Goal: Task Accomplishment & Management: Use online tool/utility

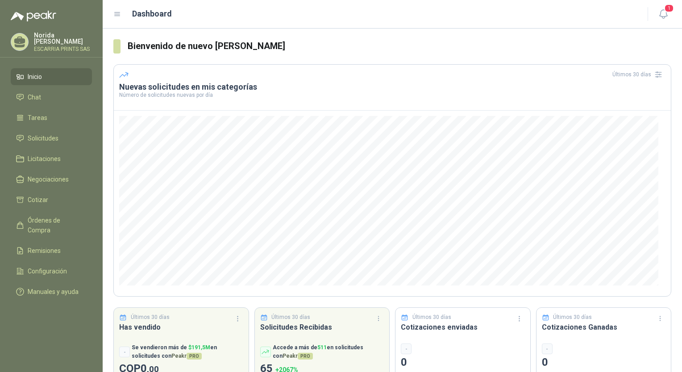
scroll to position [29, 0]
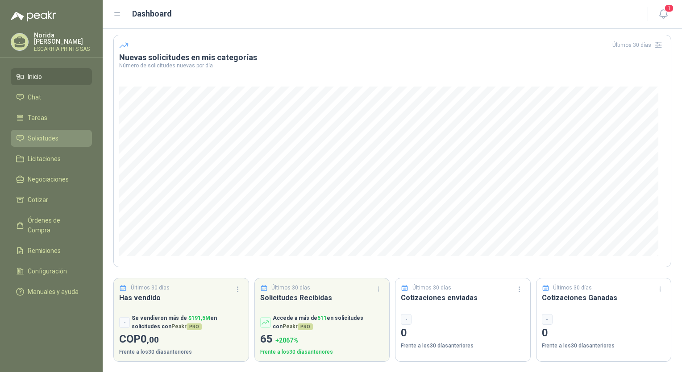
click at [56, 141] on link "Solicitudes" at bounding box center [51, 138] width 81 height 17
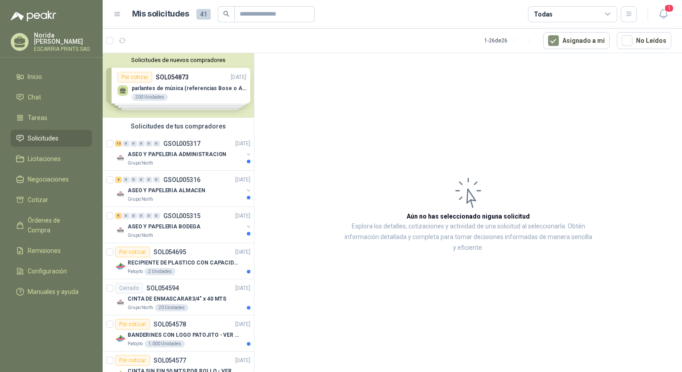
click at [175, 84] on div "Solicitudes de nuevos compradores Por cotizar SOL054873 [DATE] parlantes de mús…" at bounding box center [178, 85] width 151 height 65
click at [175, 84] on div "parlantes de música (referencias Bose o Alexa) CON MARCACION 1 LOGO (Mas datos …" at bounding box center [181, 92] width 129 height 19
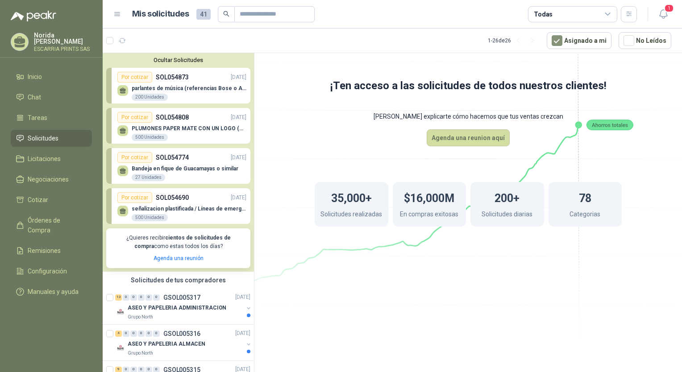
click at [157, 128] on p "PLUMONES PAPER MATE CON UN LOGO (SEGUN REF.ADJUNTA)" at bounding box center [189, 128] width 115 height 6
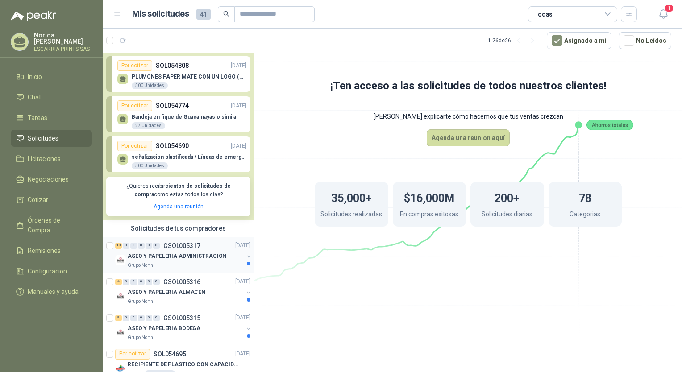
scroll to position [89, 0]
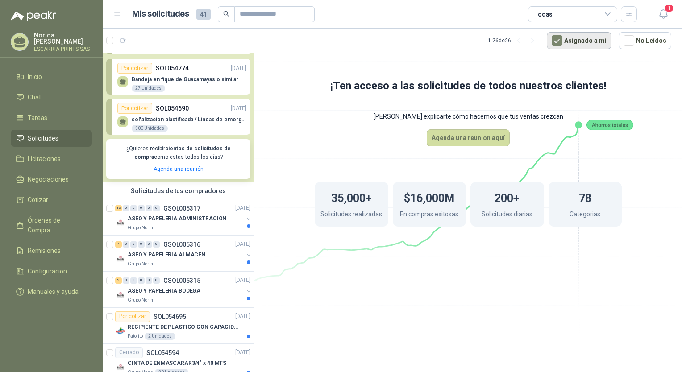
click at [588, 40] on button "Asignado a mi" at bounding box center [578, 40] width 65 height 17
click at [569, 40] on button "Asignado a mi" at bounding box center [578, 40] width 65 height 17
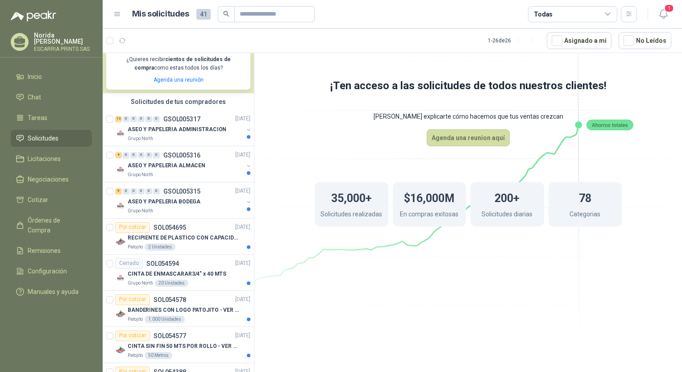
scroll to position [0, 0]
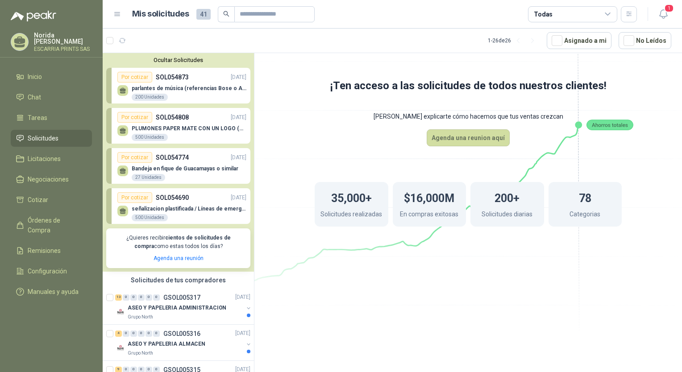
click at [143, 78] on div "Por cotizar" at bounding box center [134, 77] width 35 height 11
click at [143, 77] on div "Por cotizar" at bounding box center [134, 77] width 35 height 11
click at [128, 75] on div "Por cotizar" at bounding box center [134, 77] width 35 height 11
click at [160, 87] on p "parlantes de música (referencias Bose o Alexa) CON MARCACION 1 LOGO (Mas datos …" at bounding box center [189, 88] width 115 height 6
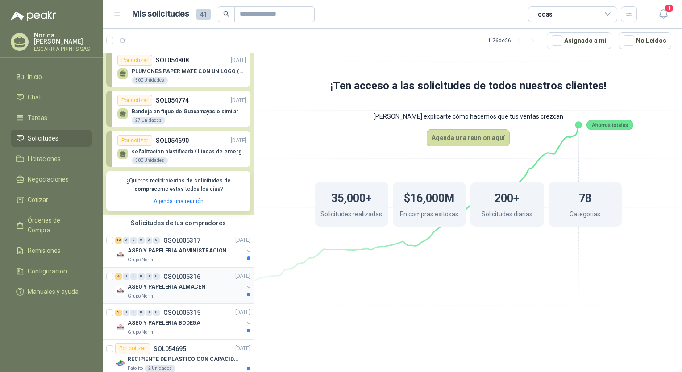
scroll to position [134, 0]
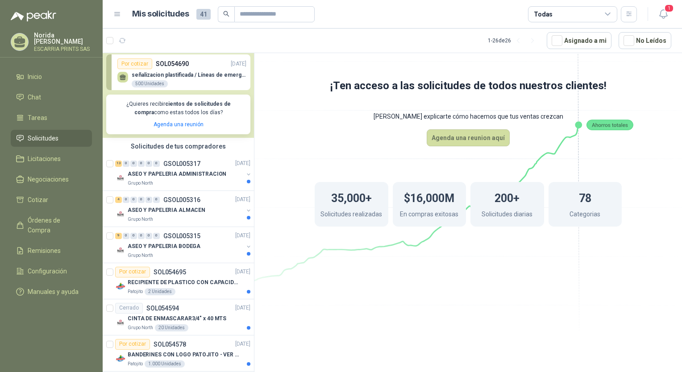
click at [46, 139] on span "Solicitudes" at bounding box center [43, 138] width 31 height 10
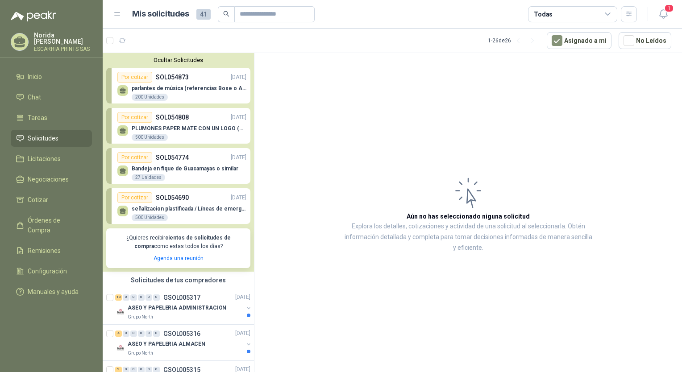
click at [145, 196] on div "Por cotizar" at bounding box center [134, 197] width 35 height 11
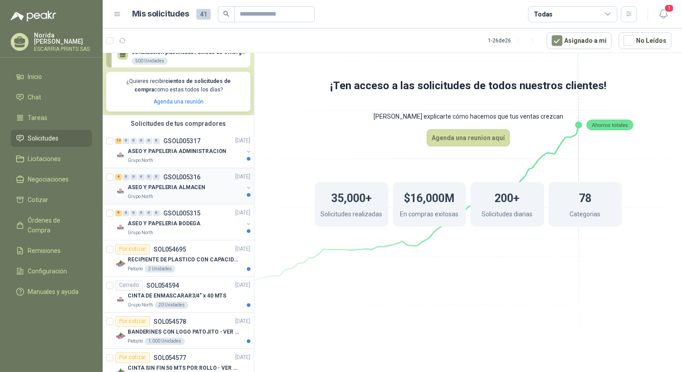
scroll to position [223, 0]
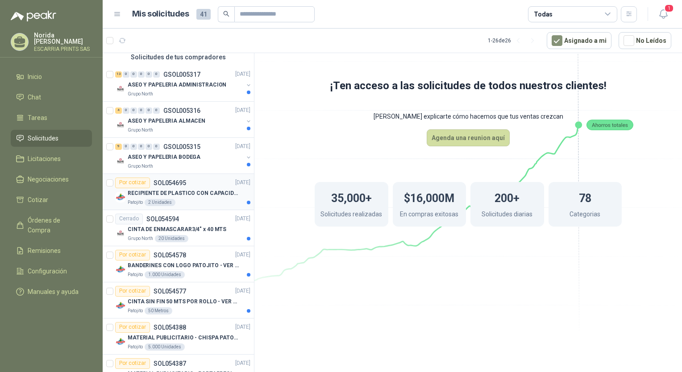
click at [135, 181] on div "Por cotizar" at bounding box center [132, 183] width 35 height 11
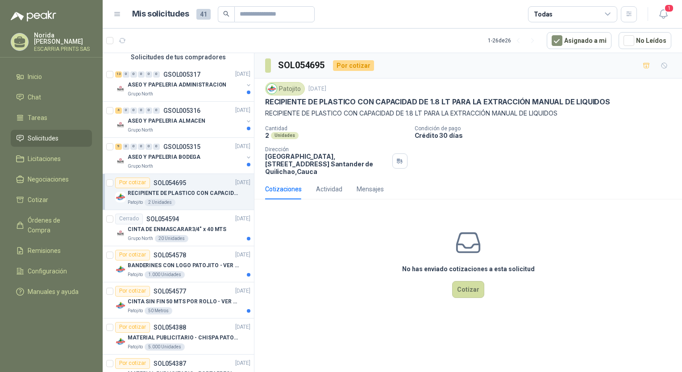
click at [173, 189] on p "RECIPIENTE DE PLASTICO CON CAPACIDAD DE 1.8 LT PARA LA EXTRACCIÓN MANUAL DE LIQ…" at bounding box center [183, 193] width 111 height 8
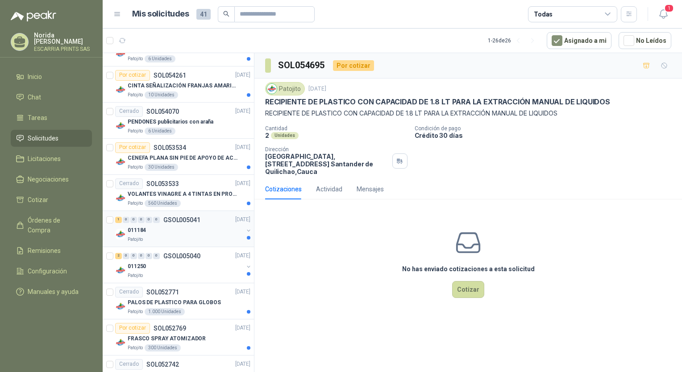
scroll to position [625, 0]
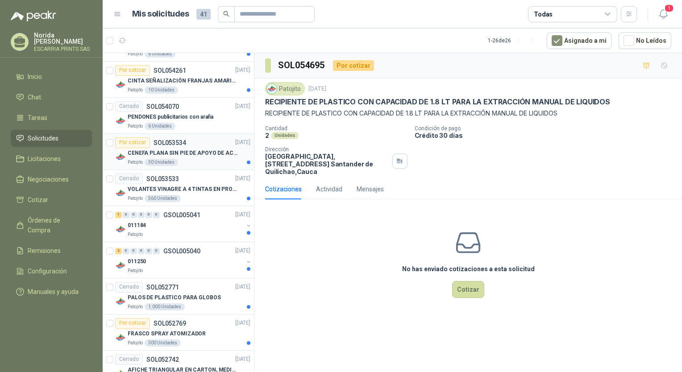
click at [169, 149] on p "CENEFA PLANA SIN PIE DE APOYO DE ACUERDO A LA IMAGEN ADJUNTA" at bounding box center [183, 153] width 111 height 8
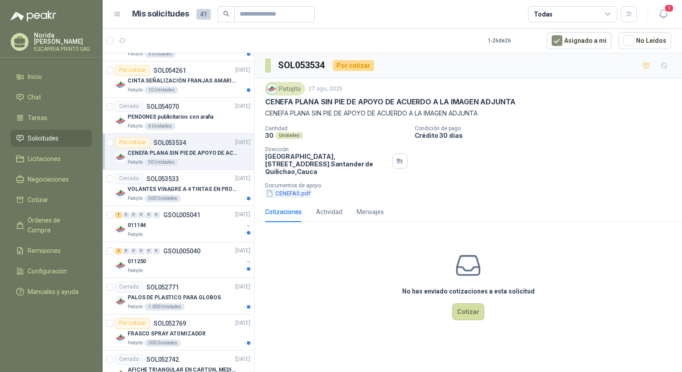
click at [286, 197] on button "CENEFAS.pdf" at bounding box center [288, 193] width 46 height 9
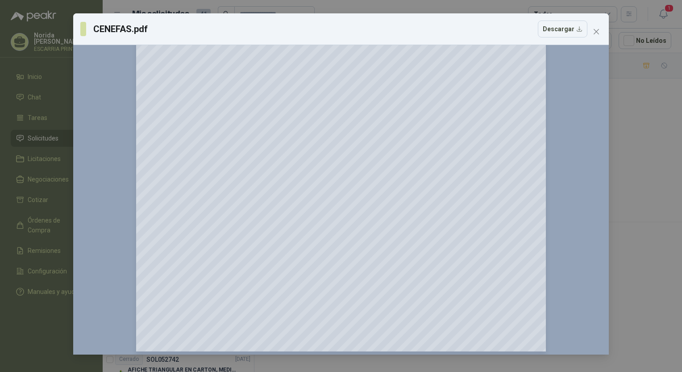
scroll to position [234, 0]
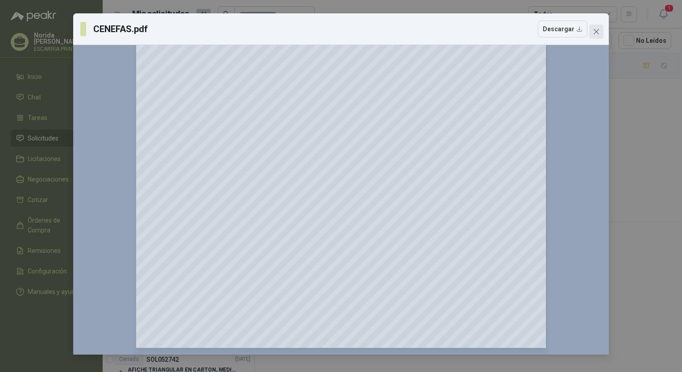
click at [599, 30] on icon "close" at bounding box center [595, 31] width 7 height 7
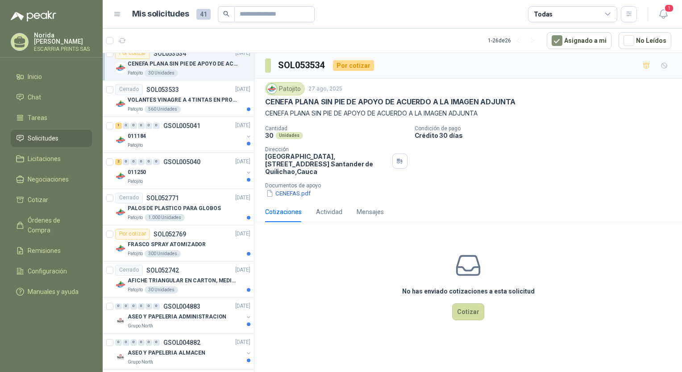
scroll to position [685, 0]
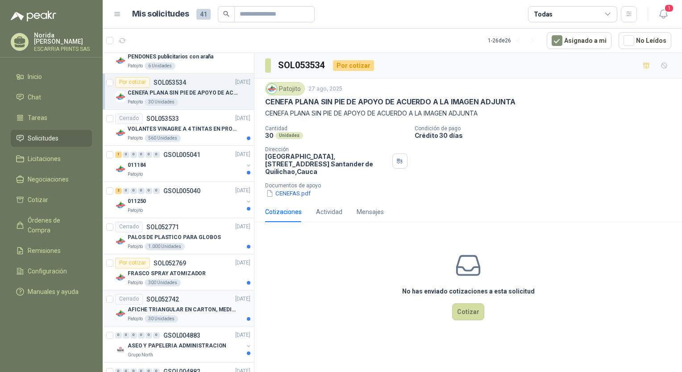
click at [203, 308] on p "AFICHE TRIANGULAR EN CARTON, MEDIDAS 30 CM X 45 CM" at bounding box center [183, 310] width 111 height 8
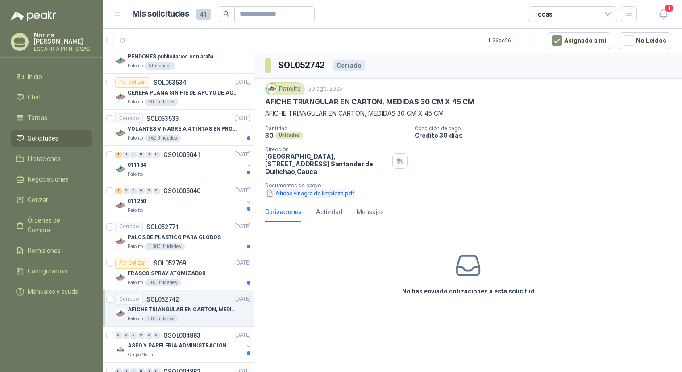
click at [314, 194] on button "Afiche vinagre de limpieza.pdf" at bounding box center [310, 193] width 90 height 9
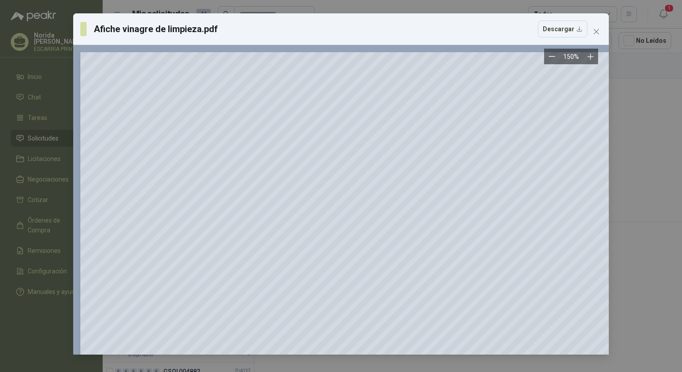
scroll to position [0, 319]
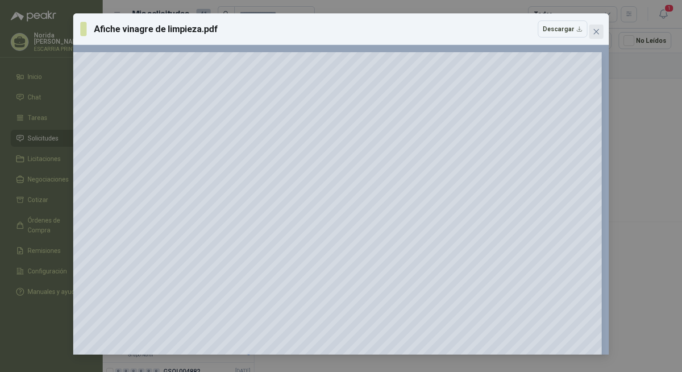
click at [598, 33] on icon "close" at bounding box center [595, 31] width 5 height 5
click at [598, 33] on div "Afiche vinagre de limpieza.pdf Descargar 150 %" at bounding box center [341, 186] width 682 height 372
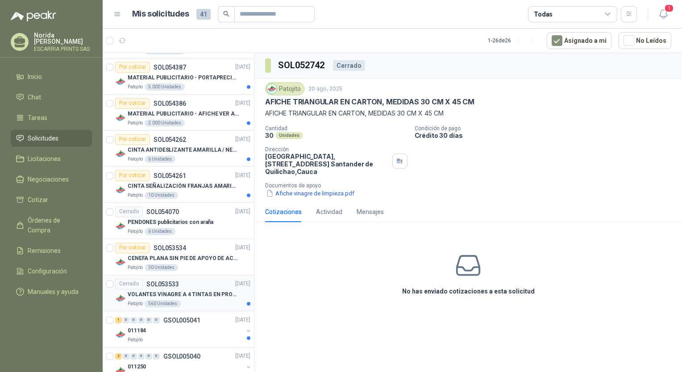
scroll to position [506, 0]
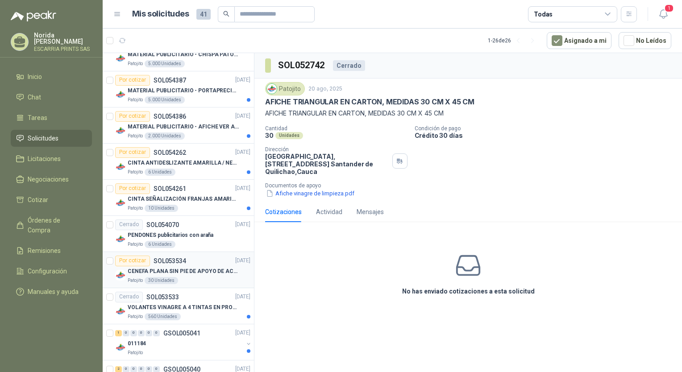
click at [178, 270] on p "CENEFA PLANA SIN PIE DE APOYO DE ACUERDO A LA IMAGEN ADJUNTA" at bounding box center [183, 271] width 111 height 8
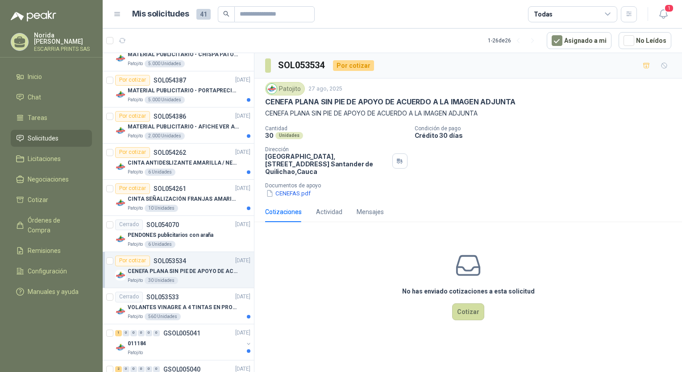
click at [290, 187] on p "Documentos de apoyo" at bounding box center [471, 185] width 413 height 6
click at [291, 194] on button "CENEFAS.pdf" at bounding box center [288, 193] width 46 height 9
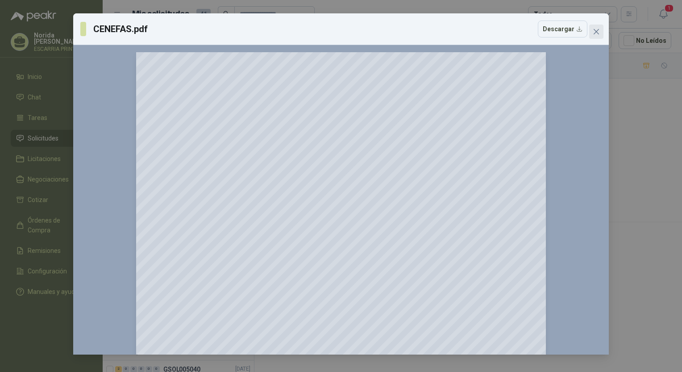
click at [595, 29] on icon "close" at bounding box center [595, 31] width 7 height 7
click at [595, 29] on div "CENEFAS.pdf Descargar 150 %" at bounding box center [341, 186] width 682 height 372
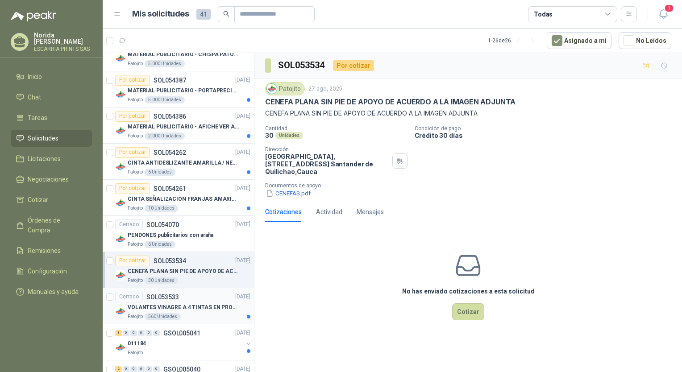
scroll to position [551, 0]
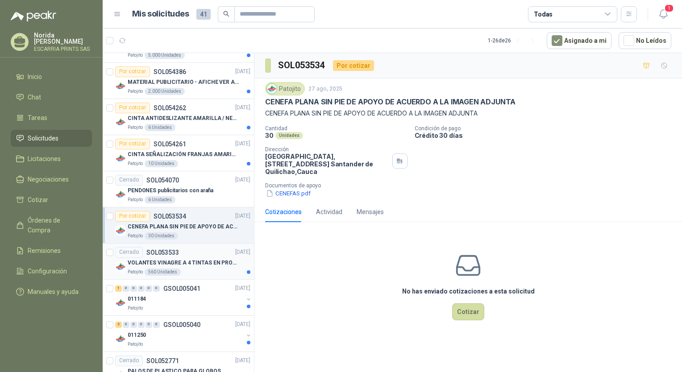
click at [178, 260] on p "VOLANTES VINAGRE A 4 TINTAS EN PROPALCOTE VER ARCHIVO ADJUNTO" at bounding box center [183, 263] width 111 height 8
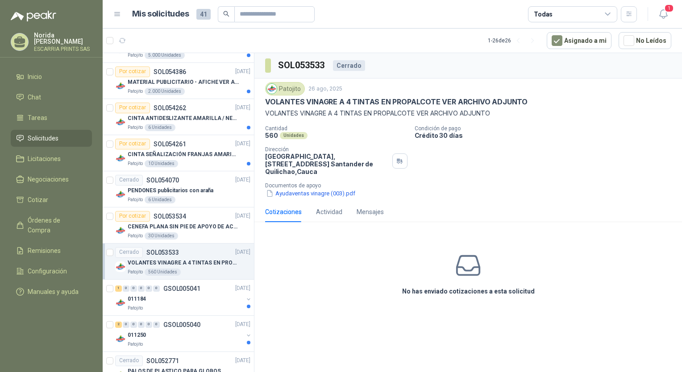
click at [473, 270] on icon at bounding box center [468, 266] width 28 height 28
click at [464, 259] on icon at bounding box center [468, 266] width 28 height 28
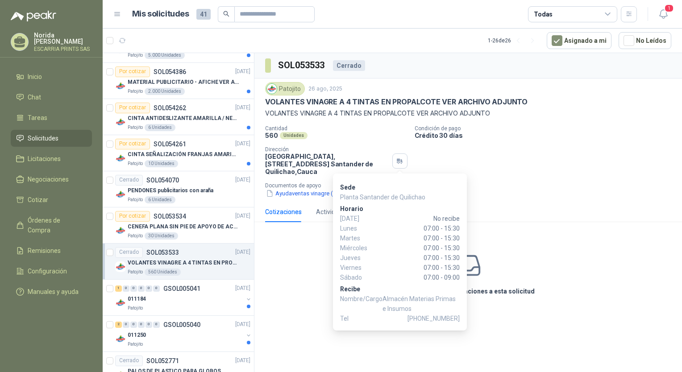
click at [537, 153] on div "Cantidad 560 Unidades Condición de pago Crédito 30 días Dirección Parque Indust…" at bounding box center [468, 161] width 406 height 73
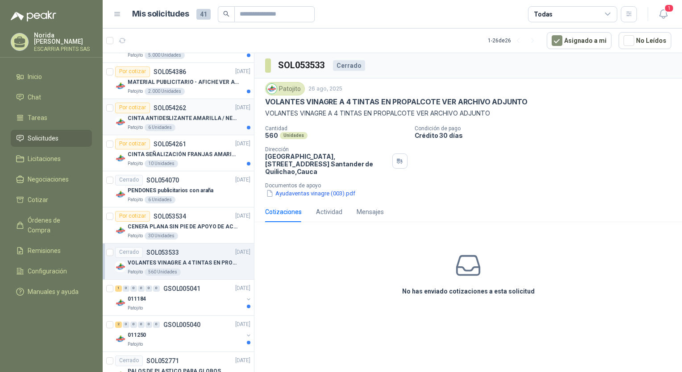
click at [163, 112] on div "Por cotizar SOL054262" at bounding box center [150, 108] width 71 height 11
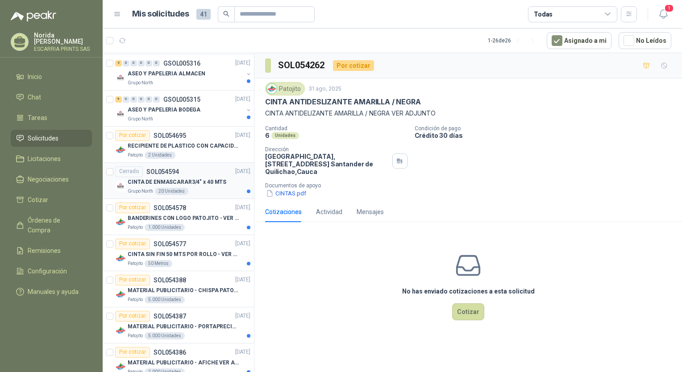
scroll to position [283, 0]
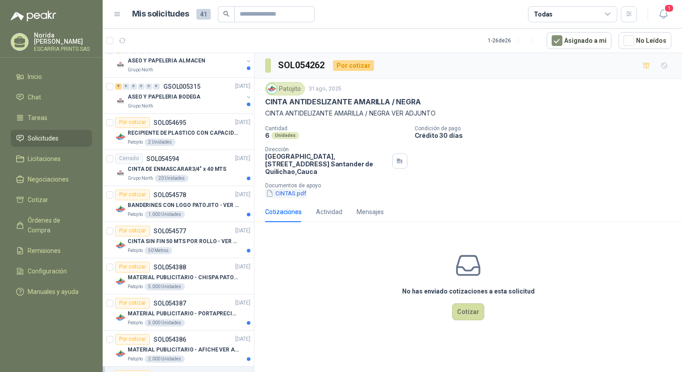
click at [280, 195] on button "CINTAS.pdf" at bounding box center [286, 193] width 42 height 9
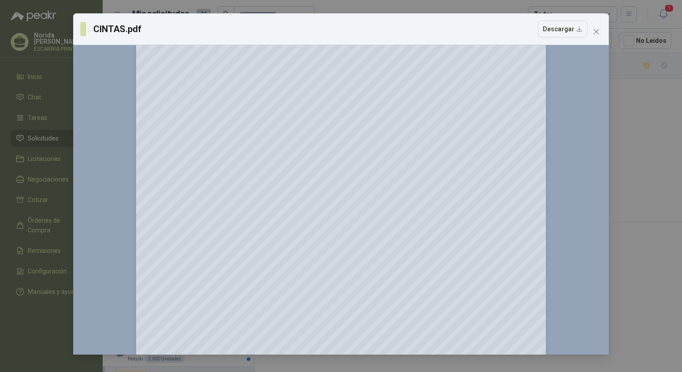
scroll to position [223, 0]
click at [597, 31] on icon "close" at bounding box center [595, 31] width 5 height 5
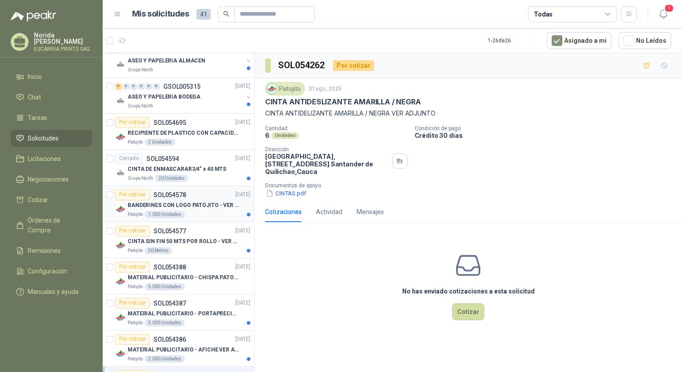
click at [164, 199] on div "Por cotizar SOL054578" at bounding box center [150, 195] width 71 height 11
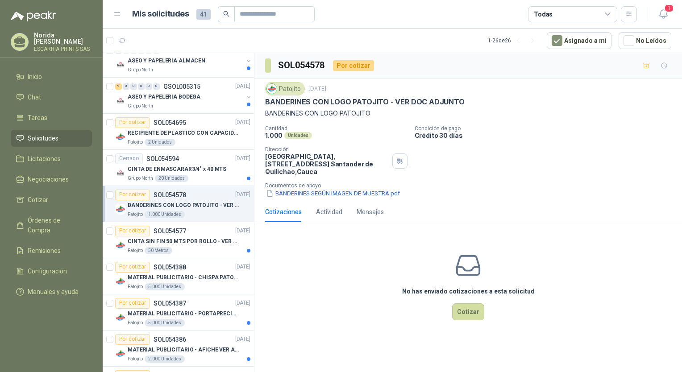
click at [352, 66] on div "Por cotizar" at bounding box center [353, 65] width 41 height 11
click at [355, 66] on div "Por cotizar" at bounding box center [353, 65] width 41 height 11
click at [347, 66] on div "Por cotizar" at bounding box center [353, 65] width 41 height 11
click at [309, 189] on button "BANDERINES SEGÚN IMAGEN DE MUESTRA.pdf" at bounding box center [333, 193] width 136 height 9
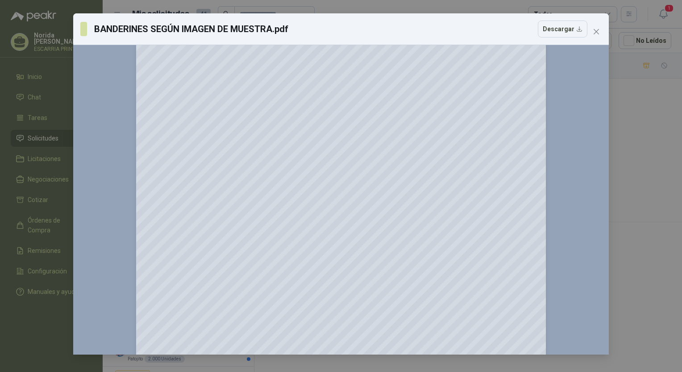
scroll to position [89, 0]
click at [593, 35] on icon "close" at bounding box center [595, 31] width 7 height 7
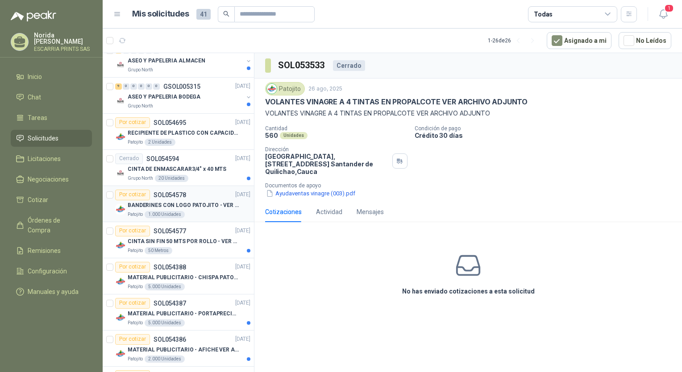
click at [156, 201] on p "BANDERINES CON LOGO PATOJITO - VER DOC ADJUNTO" at bounding box center [183, 205] width 111 height 8
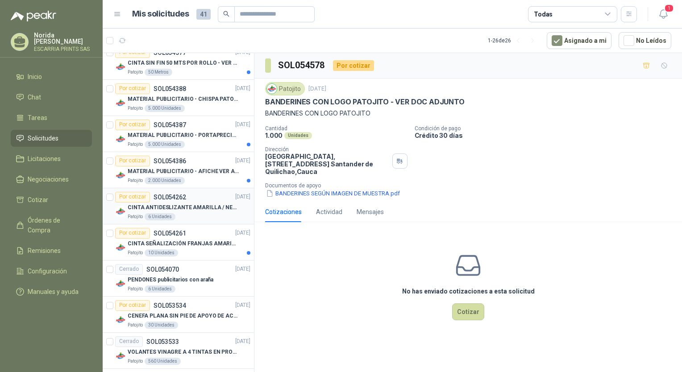
scroll to position [417, 0]
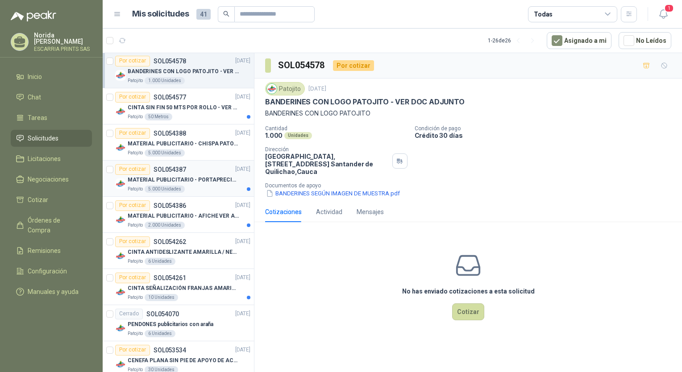
click at [179, 176] on p "MATERIAL PUBLICITARIO - PORTAPRECIOS VER ADJUNTO" at bounding box center [183, 180] width 111 height 8
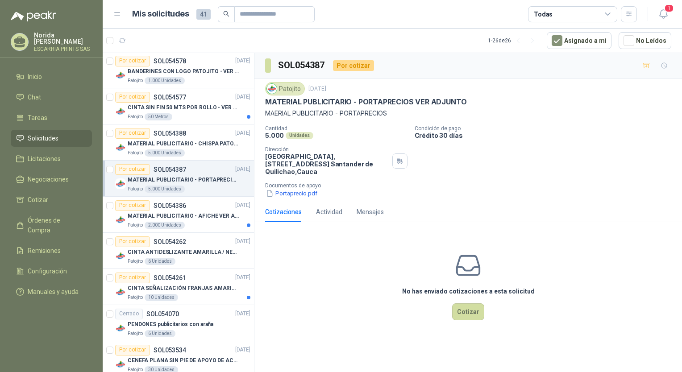
click at [356, 63] on div "Por cotizar" at bounding box center [353, 65] width 41 height 11
click at [355, 67] on div "Por cotizar" at bounding box center [353, 65] width 41 height 11
click at [341, 67] on div "Por cotizar" at bounding box center [353, 65] width 41 height 11
click at [356, 65] on div "Por cotizar" at bounding box center [353, 65] width 41 height 11
click at [349, 69] on div "Por cotizar" at bounding box center [353, 65] width 41 height 11
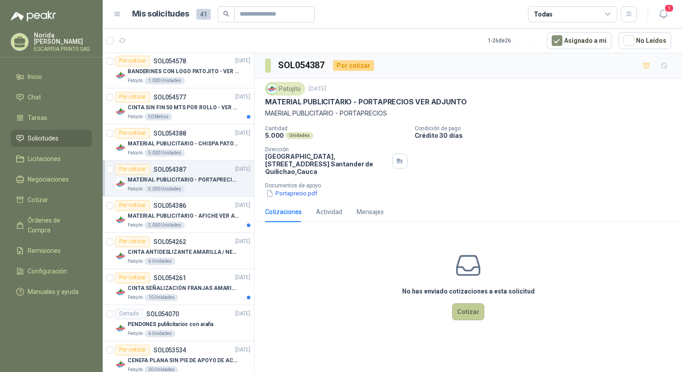
click at [464, 316] on button "Cotizar" at bounding box center [468, 311] width 32 height 17
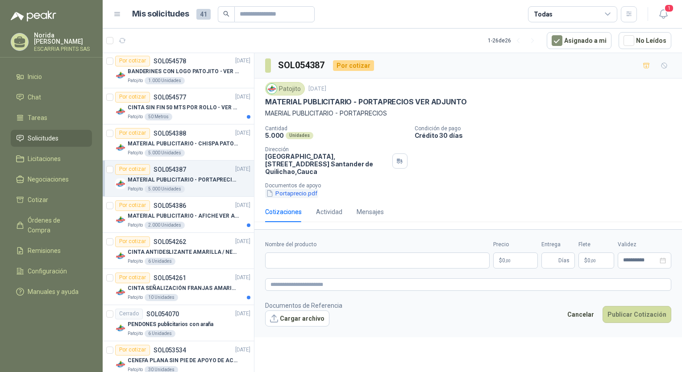
click at [301, 190] on button "Portaprecio.pdf" at bounding box center [291, 193] width 53 height 9
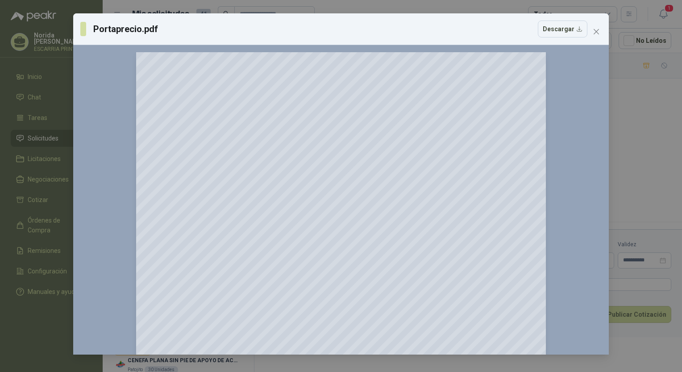
click at [589, 17] on div "Portaprecio.pdf Descargar" at bounding box center [340, 29] width 535 height 32
click at [598, 31] on icon "close" at bounding box center [595, 31] width 7 height 7
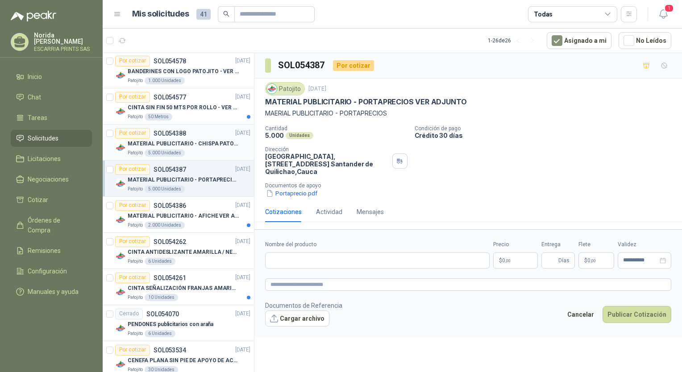
click at [168, 140] on p "MATERIAL PUBLICITARIO - CHISPA PATOJITO VER ADJUNTO" at bounding box center [183, 144] width 111 height 8
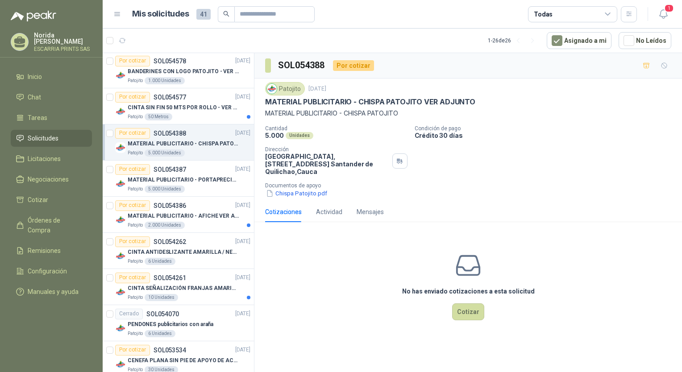
click at [359, 63] on div "Por cotizar" at bounding box center [353, 65] width 41 height 11
click at [337, 65] on div "Por cotizar" at bounding box center [353, 65] width 41 height 11
click at [343, 66] on div "Por cotizar" at bounding box center [353, 65] width 41 height 11
click at [314, 191] on button "Chispa Patojito.pdf" at bounding box center [296, 193] width 63 height 9
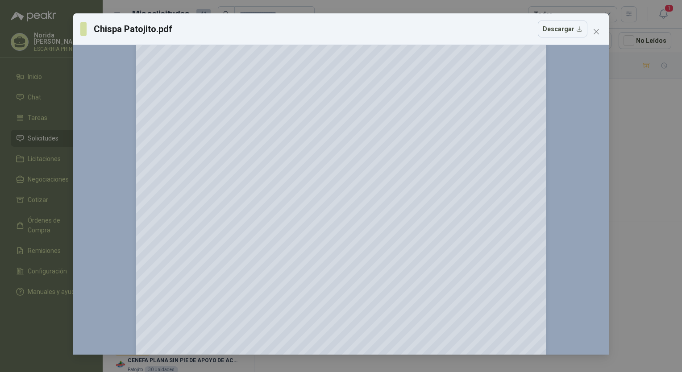
scroll to position [100, 0]
click at [597, 35] on icon "close" at bounding box center [595, 31] width 7 height 7
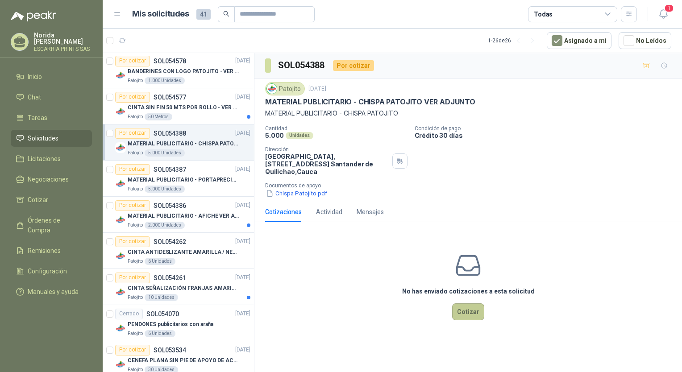
click at [475, 308] on button "Cotizar" at bounding box center [468, 311] width 32 height 17
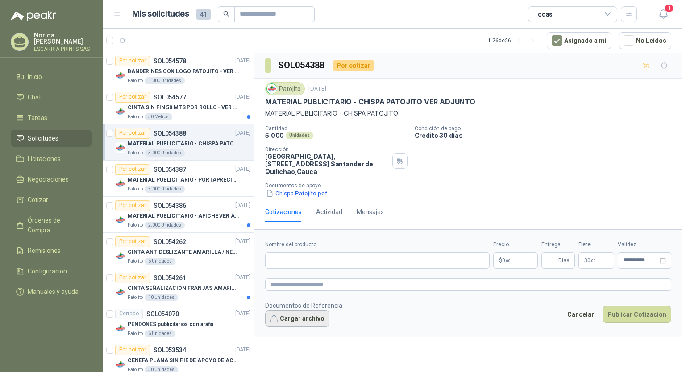
click at [297, 318] on button "Cargar archivo" at bounding box center [297, 318] width 64 height 16
click at [280, 192] on button "Chispa Patojito.pdf" at bounding box center [296, 193] width 63 height 9
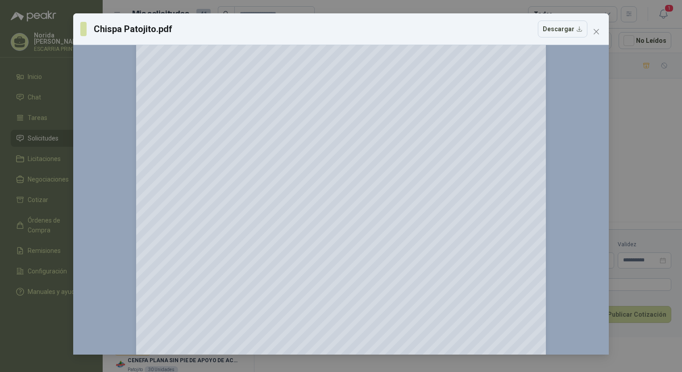
scroll to position [234, 0]
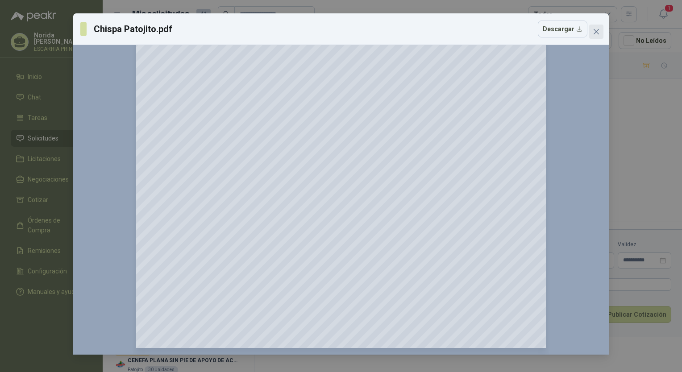
click at [597, 33] on icon "close" at bounding box center [595, 31] width 5 height 5
click at [597, 33] on div "Chispa Patojito.pdf Descargar 150 %" at bounding box center [341, 186] width 682 height 372
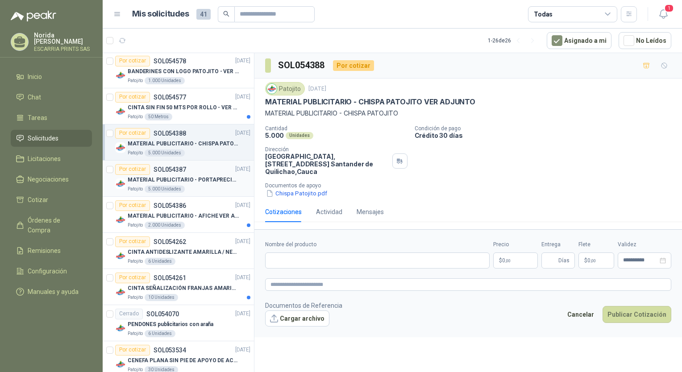
click at [185, 173] on div "Por cotizar SOL054387 [DATE]" at bounding box center [182, 169] width 135 height 11
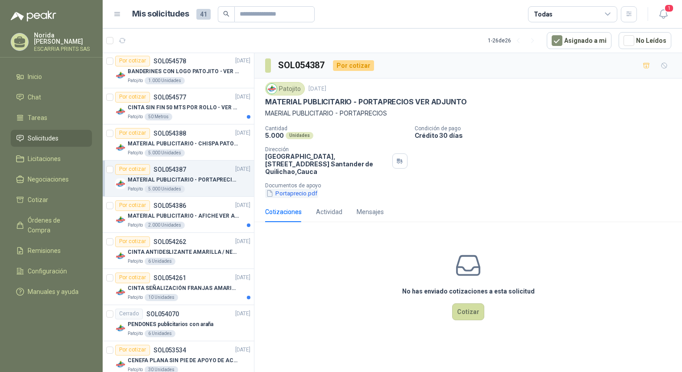
click at [298, 189] on button "Portaprecio.pdf" at bounding box center [291, 193] width 53 height 9
click at [0, 0] on div at bounding box center [0, 0] width 0 height 0
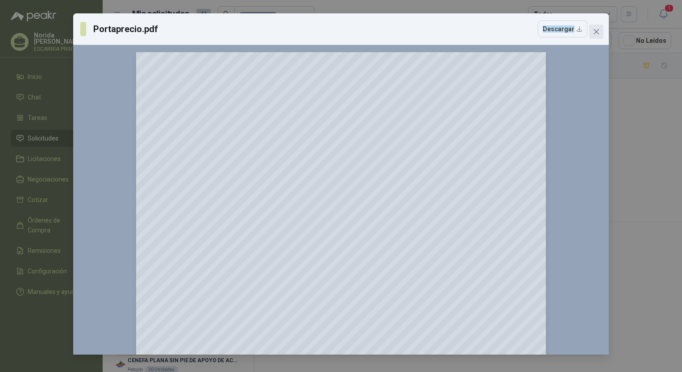
click at [599, 28] on icon "close" at bounding box center [595, 31] width 7 height 7
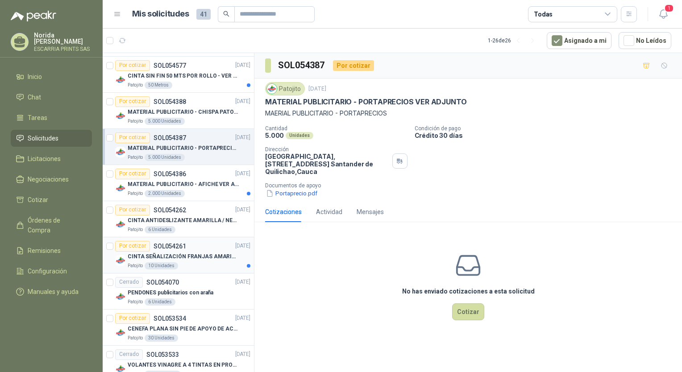
scroll to position [462, 0]
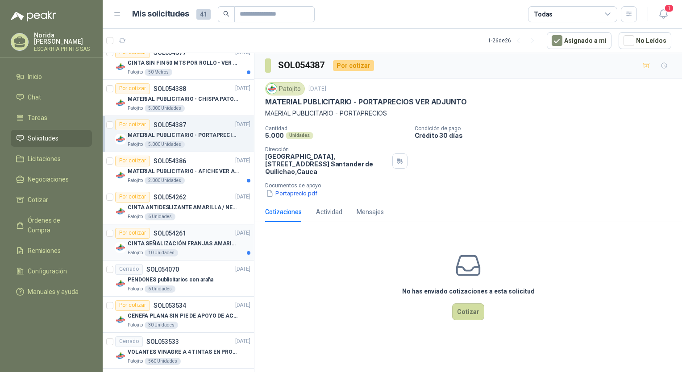
click at [182, 240] on p "CINTA SEÑALIZACIÓN FRANJAS AMARILLAS NEGRA" at bounding box center [183, 244] width 111 height 8
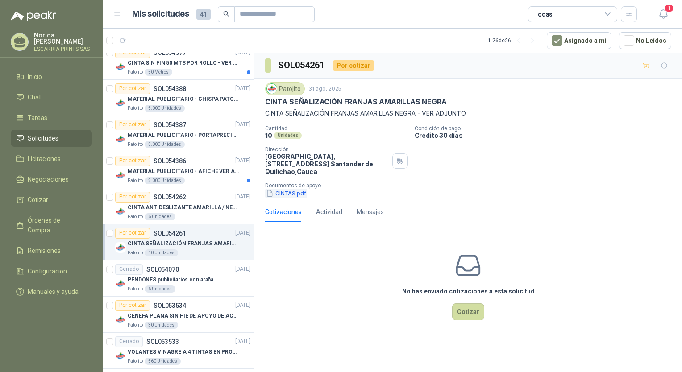
click at [281, 195] on button "CINTAS.pdf" at bounding box center [286, 193] width 42 height 9
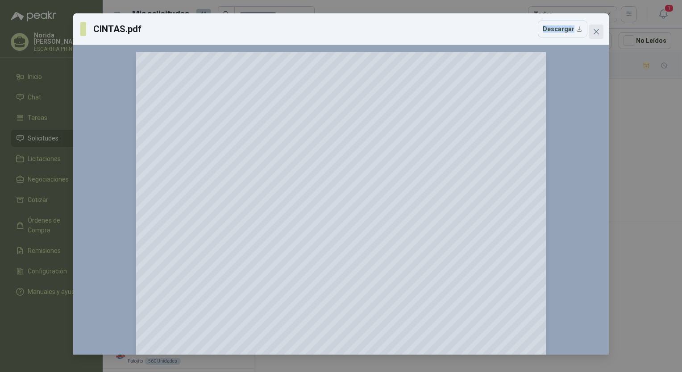
click at [600, 29] on span "Close" at bounding box center [596, 31] width 14 height 7
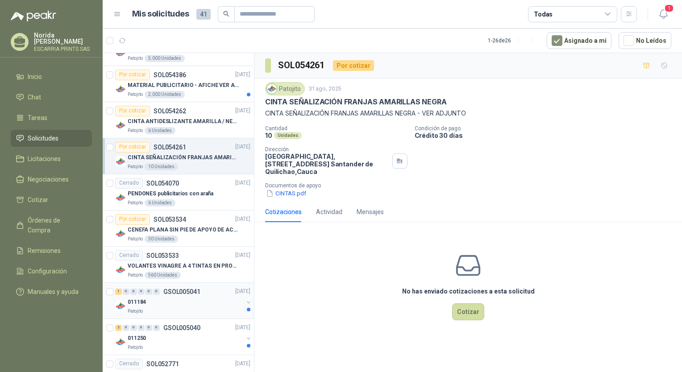
scroll to position [551, 0]
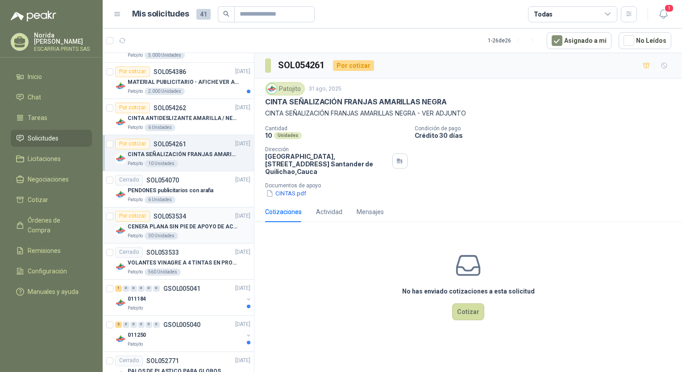
click at [177, 219] on div "Por cotizar SOL053534" at bounding box center [150, 216] width 71 height 11
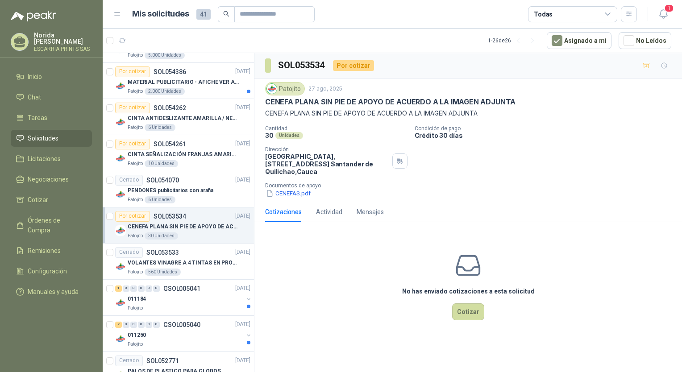
click at [339, 66] on div "Por cotizar" at bounding box center [353, 65] width 41 height 11
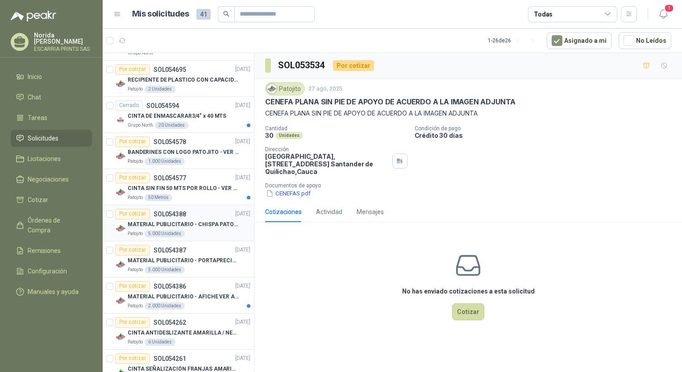
scroll to position [357, 0]
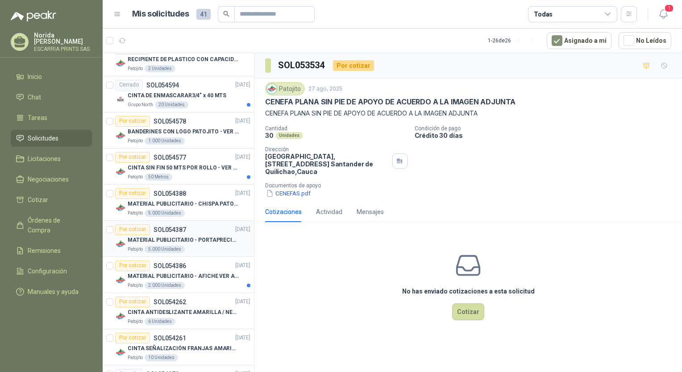
click at [176, 239] on p "MATERIAL PUBLICITARIO - PORTAPRECIOS VER ADJUNTO" at bounding box center [183, 240] width 111 height 8
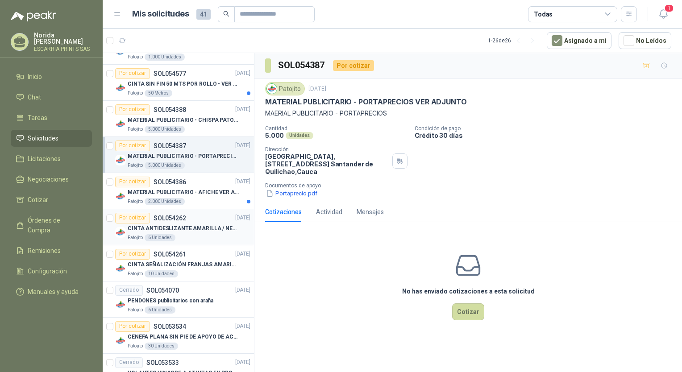
scroll to position [446, 0]
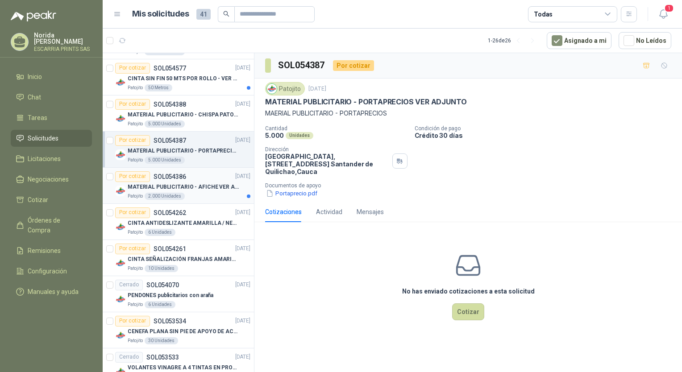
click at [176, 178] on p "SOL054386" at bounding box center [169, 177] width 33 height 6
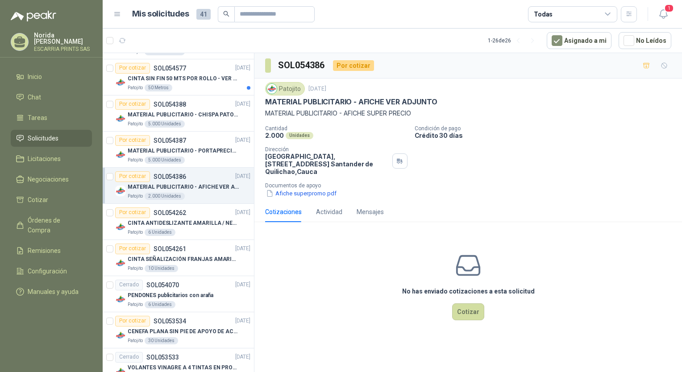
click at [348, 65] on div "Por cotizar" at bounding box center [353, 65] width 41 height 11
click at [463, 309] on button "Cotizar" at bounding box center [468, 311] width 32 height 17
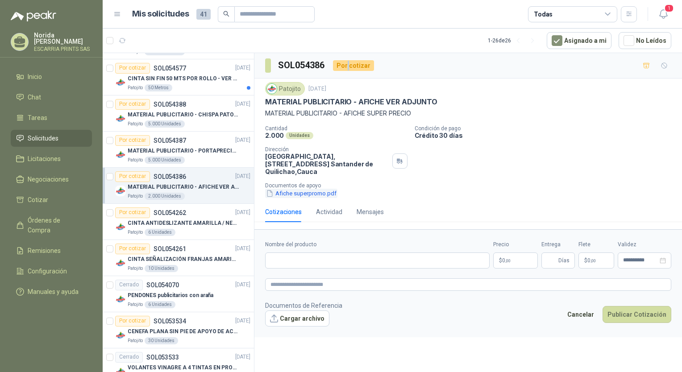
click at [305, 193] on button "Afiche superpromo.pdf" at bounding box center [301, 193] width 72 height 9
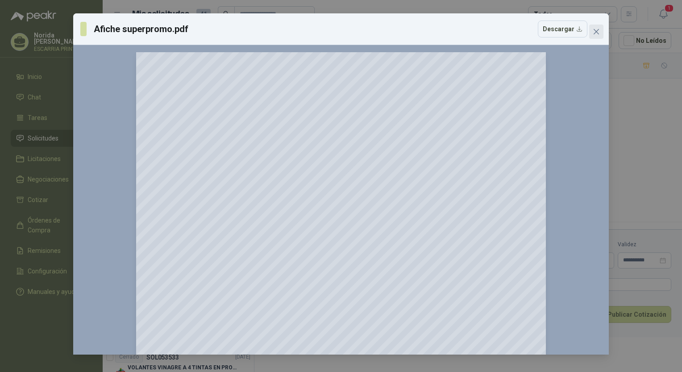
click at [600, 32] on span "Close" at bounding box center [596, 31] width 14 height 7
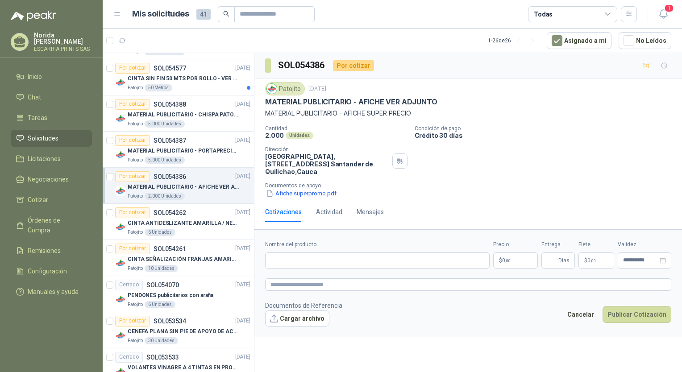
click at [357, 65] on div "Por cotizar" at bounding box center [353, 65] width 41 height 11
drag, startPoint x: 357, startPoint y: 65, endPoint x: 335, endPoint y: 64, distance: 21.9
click at [335, 64] on div "Por cotizar" at bounding box center [353, 65] width 41 height 11
click at [337, 64] on div "Por cotizar" at bounding box center [353, 65] width 41 height 11
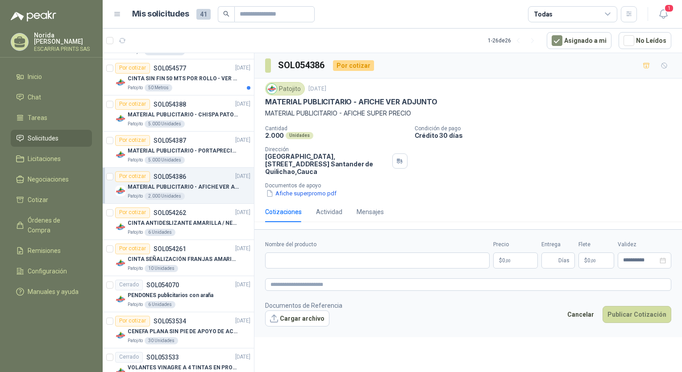
click at [343, 64] on div "Por cotizar" at bounding box center [353, 65] width 41 height 11
click at [361, 65] on div "Por cotizar" at bounding box center [353, 65] width 41 height 11
drag, startPoint x: 361, startPoint y: 65, endPoint x: 350, endPoint y: 66, distance: 11.2
click at [350, 66] on div "Por cotizar" at bounding box center [353, 65] width 41 height 11
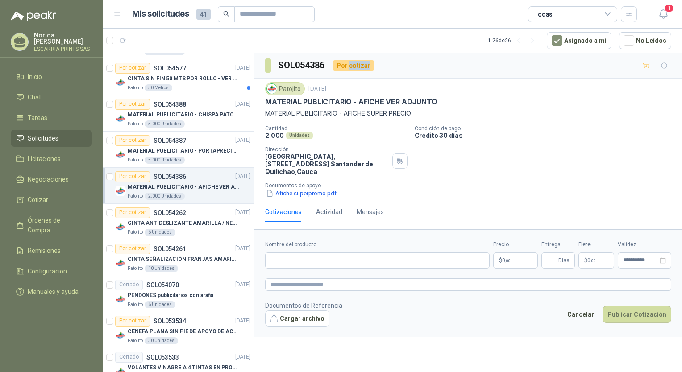
click at [350, 66] on div "Por cotizar" at bounding box center [353, 65] width 41 height 11
click at [555, 129] on p "Condición de pago" at bounding box center [546, 128] width 264 height 6
click at [359, 62] on div "Por cotizar" at bounding box center [353, 65] width 41 height 11
click at [357, 63] on div "Por cotizar" at bounding box center [353, 65] width 41 height 11
click at [173, 180] on div "Por cotizar SOL054386" at bounding box center [150, 176] width 71 height 11
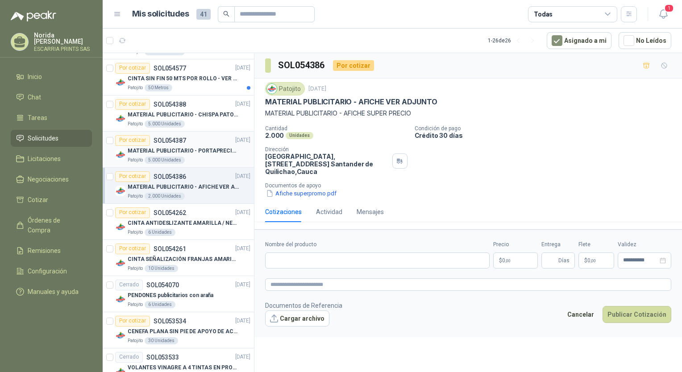
click at [186, 146] on div "MATERIAL PUBLICITARIO - PORTAPRECIOS VER ADJUNTO" at bounding box center [189, 151] width 123 height 11
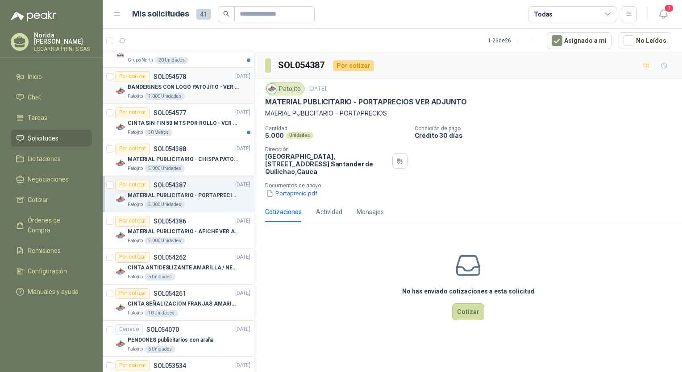
scroll to position [312, 0]
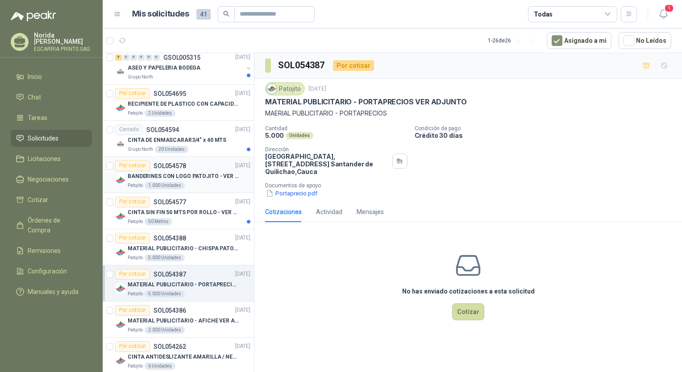
click at [185, 166] on div "Por cotizar SOL054578 [DATE]" at bounding box center [182, 166] width 135 height 11
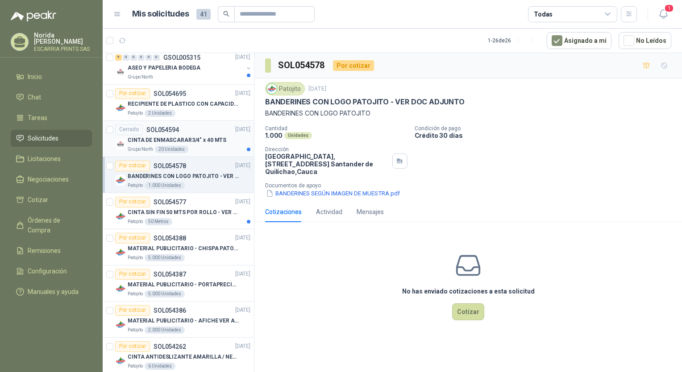
click at [190, 134] on div "Cerrado SOL054594 [DATE]" at bounding box center [182, 129] width 135 height 11
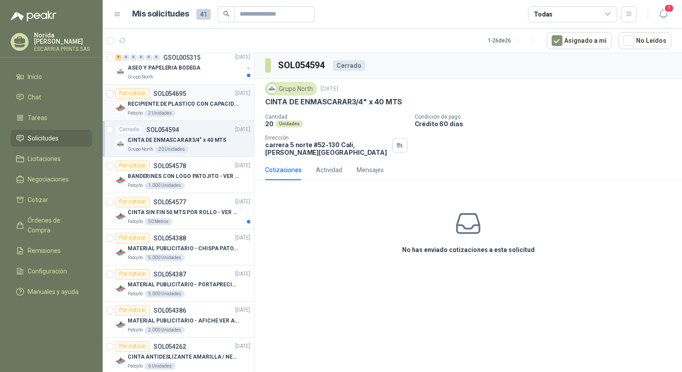
click at [196, 106] on p "RECIPIENTE DE PLASTICO CON CAPACIDAD DE 1.8 LT PARA LA EXTRACCIÓN MANUAL DE LIQ…" at bounding box center [183, 104] width 111 height 8
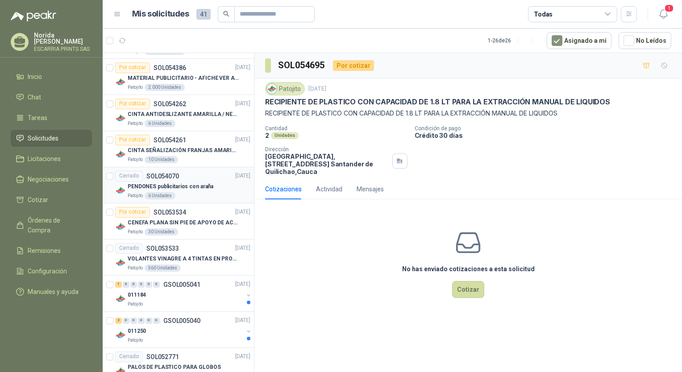
scroll to position [535, 0]
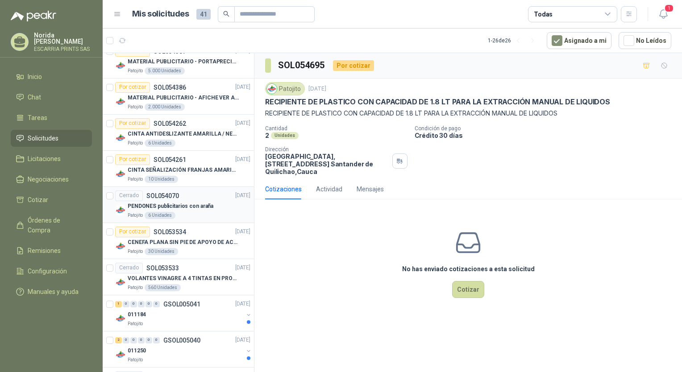
click at [193, 209] on p "PENDONES publicitarios con araña" at bounding box center [171, 206] width 86 height 8
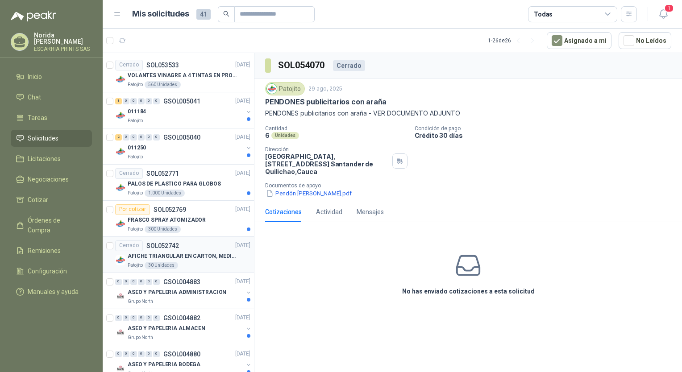
scroll to position [758, 0]
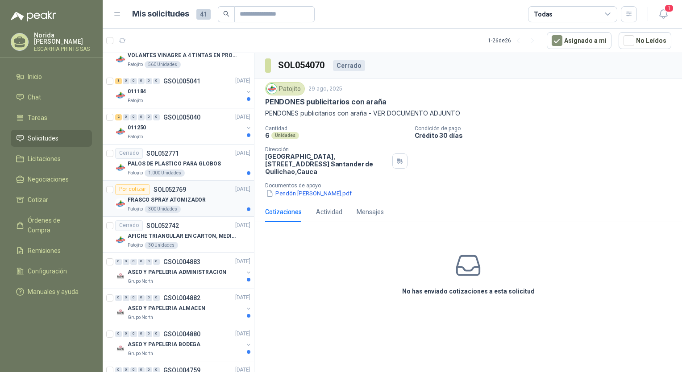
click at [197, 206] on div "Patojito 300 Unidades" at bounding box center [189, 209] width 123 height 7
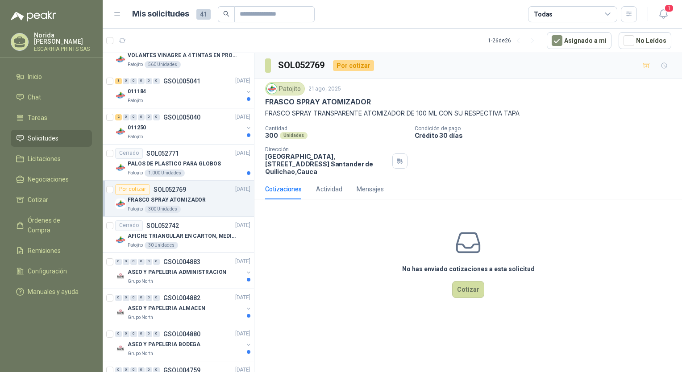
click at [356, 68] on div "Por cotizar" at bounding box center [353, 65] width 41 height 11
click at [355, 67] on div "Por cotizar" at bounding box center [353, 65] width 41 height 11
click at [353, 67] on div "Por cotizar" at bounding box center [353, 65] width 41 height 11
click at [366, 63] on div "Por cotizar" at bounding box center [353, 65] width 41 height 11
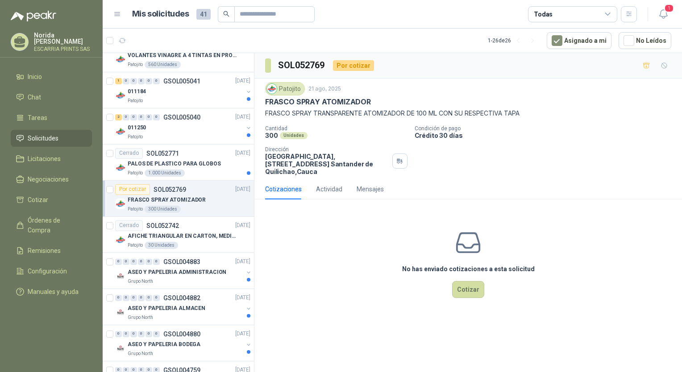
click at [368, 65] on div "Por cotizar" at bounding box center [353, 65] width 41 height 11
drag, startPoint x: 368, startPoint y: 65, endPoint x: 345, endPoint y: 64, distance: 22.8
click at [345, 64] on div "Por cotizar" at bounding box center [353, 65] width 41 height 11
click at [189, 231] on div "AFICHE TRIANGULAR EN CARTON, MEDIDAS 30 CM X 45 CM" at bounding box center [189, 236] width 123 height 11
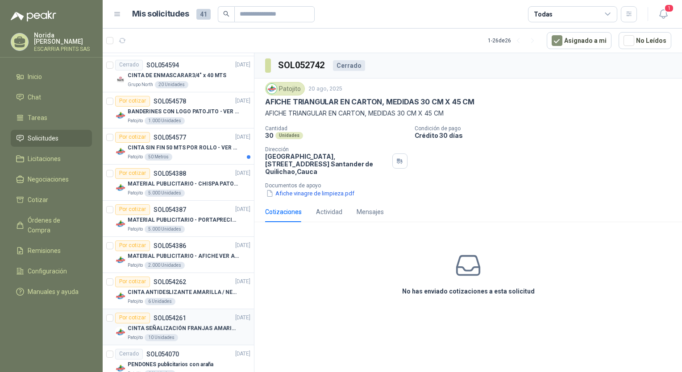
scroll to position [372, 0]
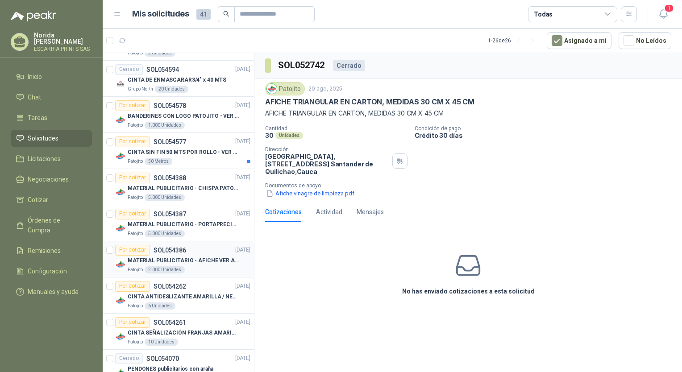
click at [189, 259] on p "MATERIAL PUBLICITARIO - AFICHE VER ADJUNTO" at bounding box center [183, 261] width 111 height 8
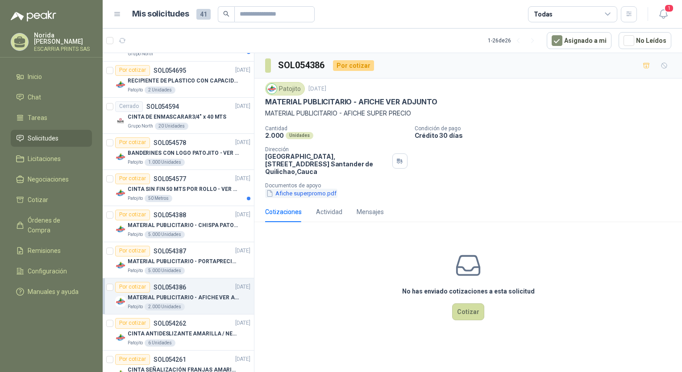
scroll to position [283, 0]
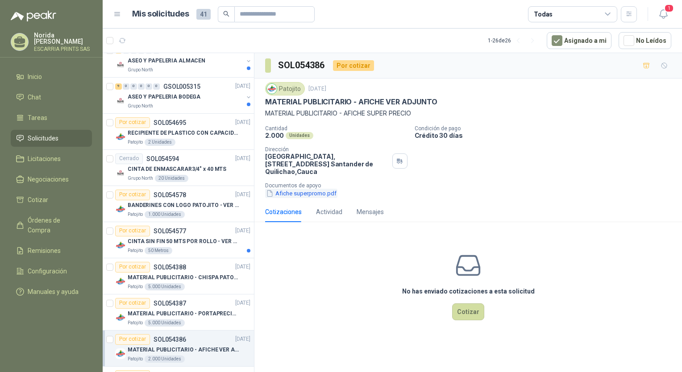
click at [320, 195] on button "Afiche superpromo.pdf" at bounding box center [301, 193] width 72 height 9
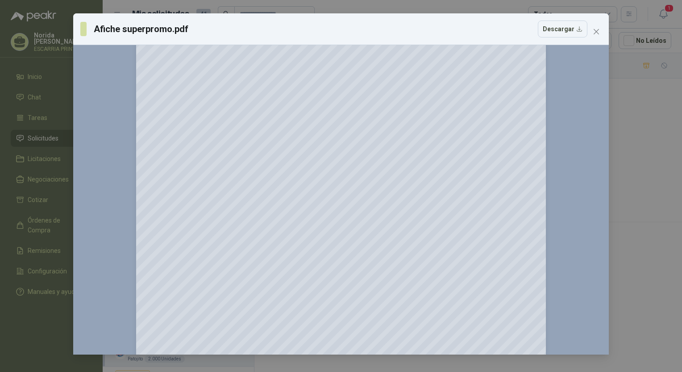
scroll to position [0, 0]
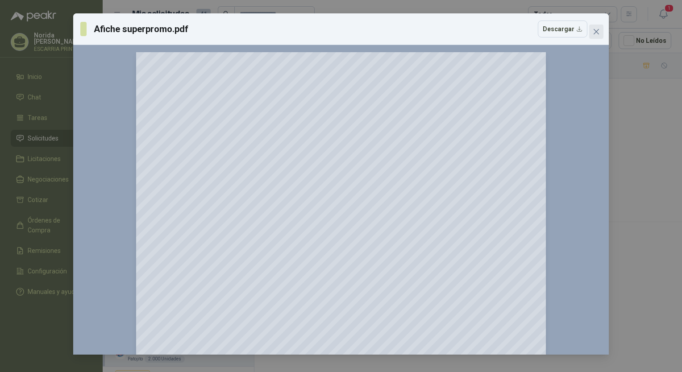
click at [597, 35] on button "Close" at bounding box center [596, 32] width 14 height 14
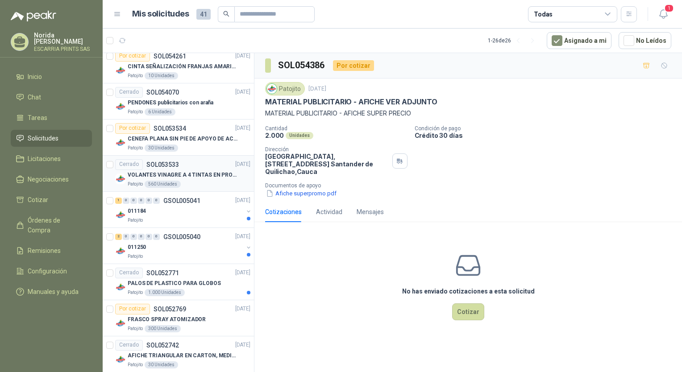
scroll to position [640, 0]
click at [198, 174] on p "VOLANTES VINAGRE A 4 TINTAS EN PROPALCOTE VER ARCHIVO ADJUNTO" at bounding box center [183, 174] width 111 height 8
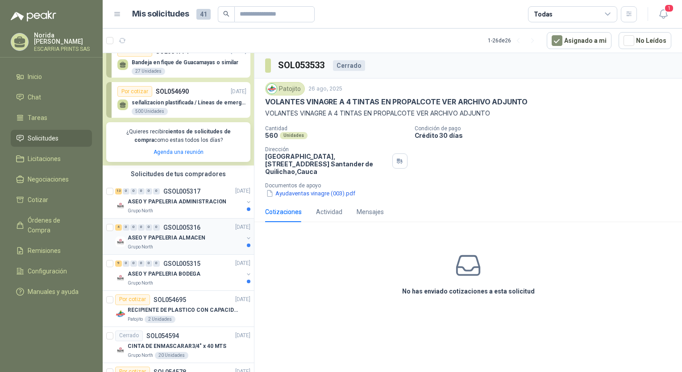
scroll to position [105, 0]
